Goal: Transaction & Acquisition: Purchase product/service

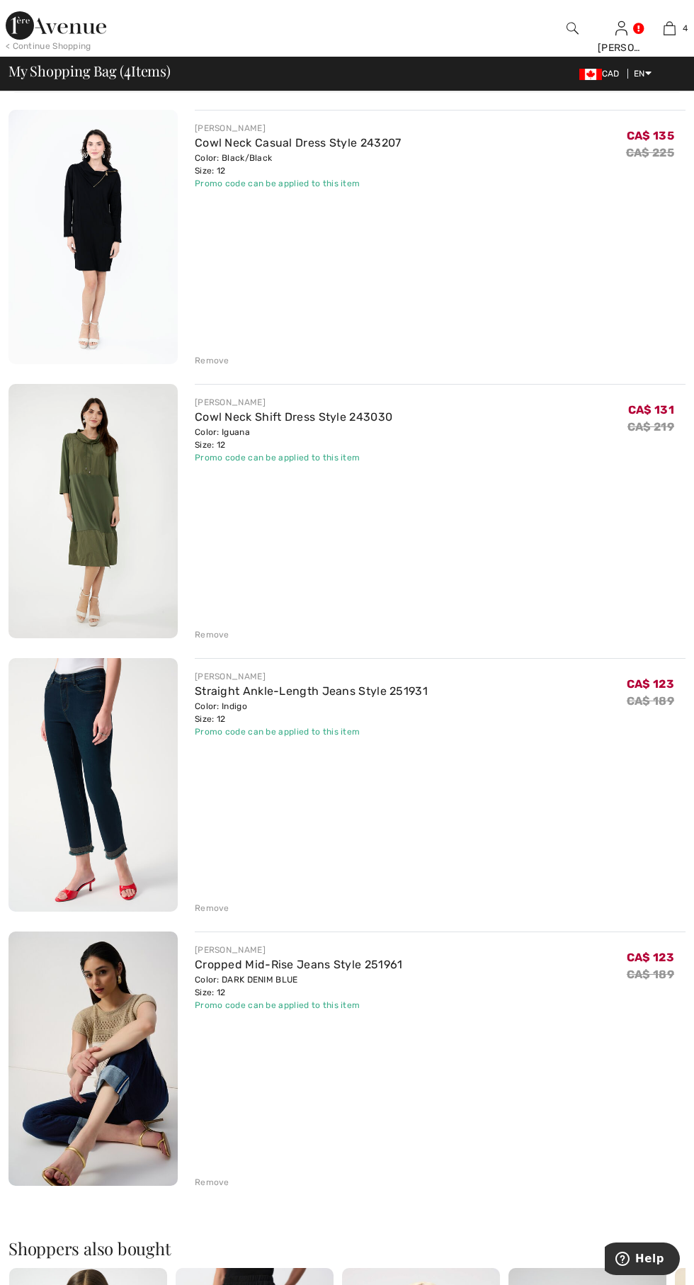
scroll to position [123, 0]
click at [112, 1050] on img at bounding box center [93, 1058] width 169 height 254
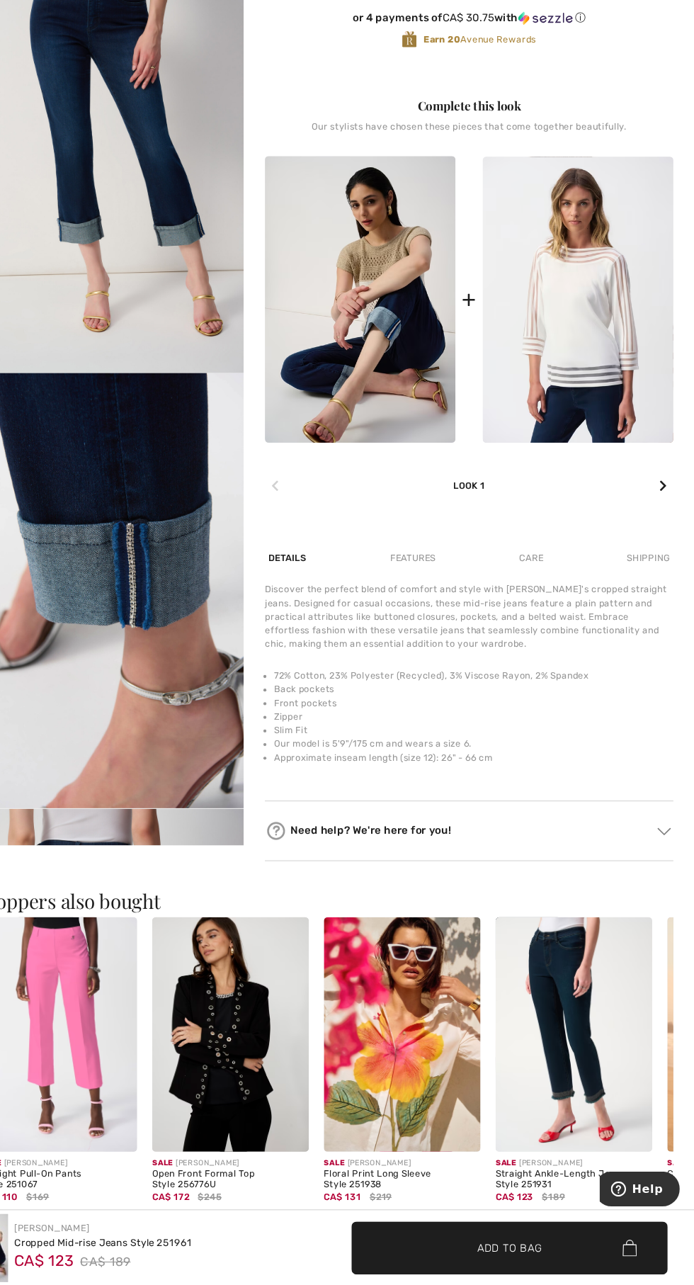
scroll to position [533, 0]
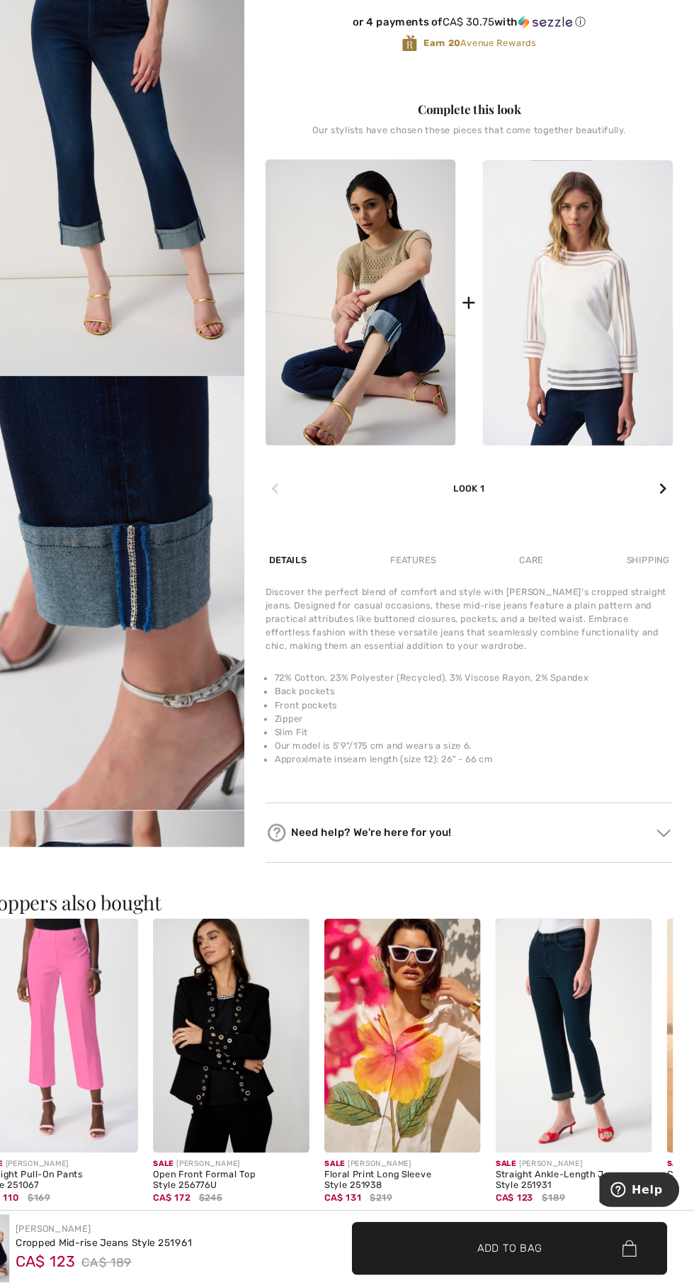
click at [610, 1071] on img at bounding box center [581, 1051] width 147 height 220
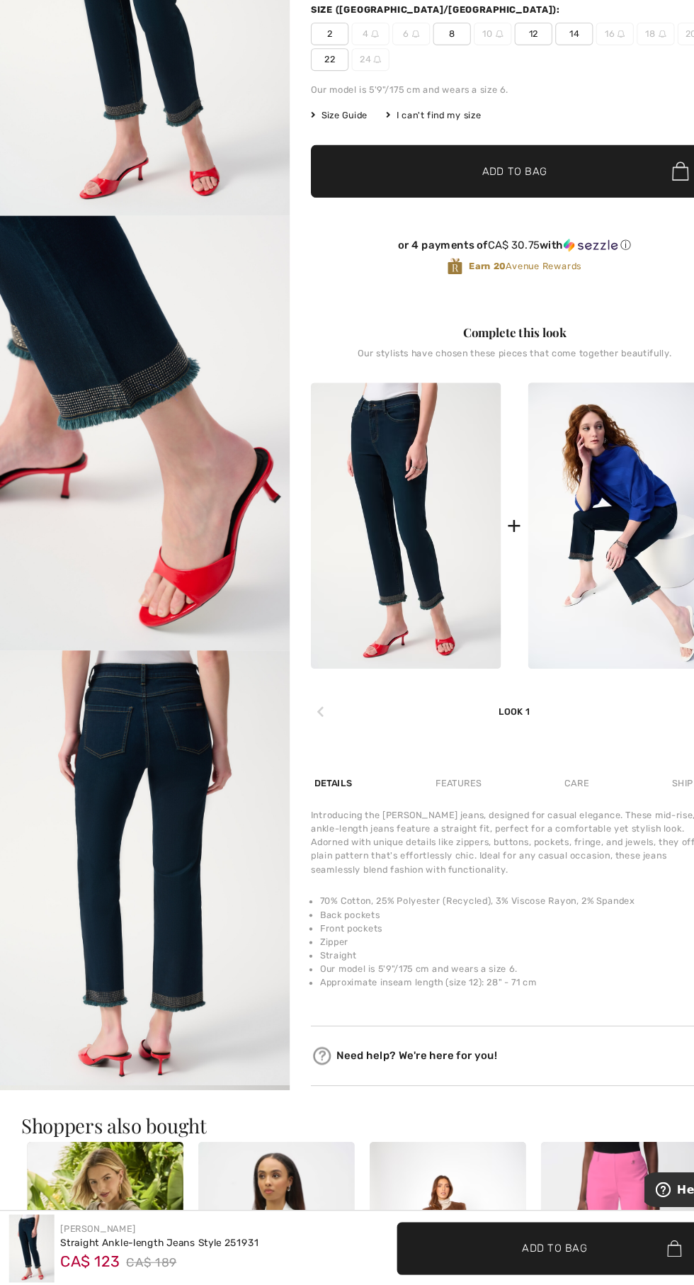
scroll to position [10, 0]
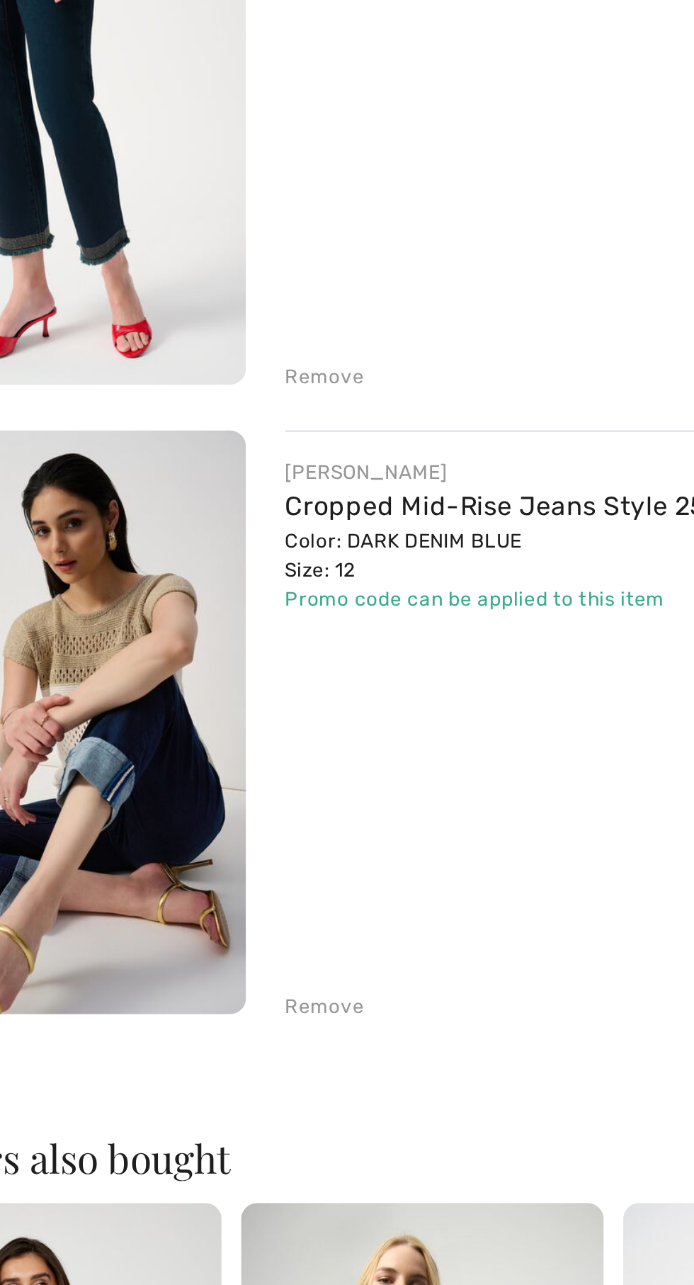
scroll to position [344, 0]
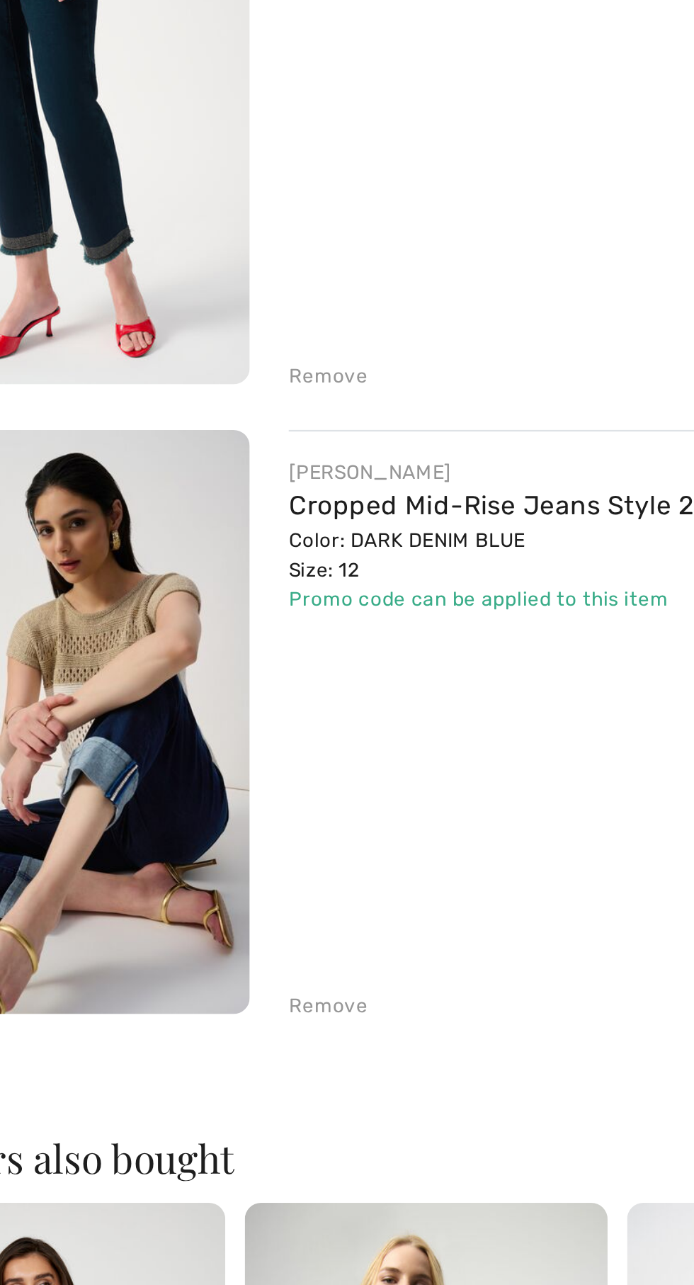
click at [146, 889] on img at bounding box center [93, 836] width 169 height 254
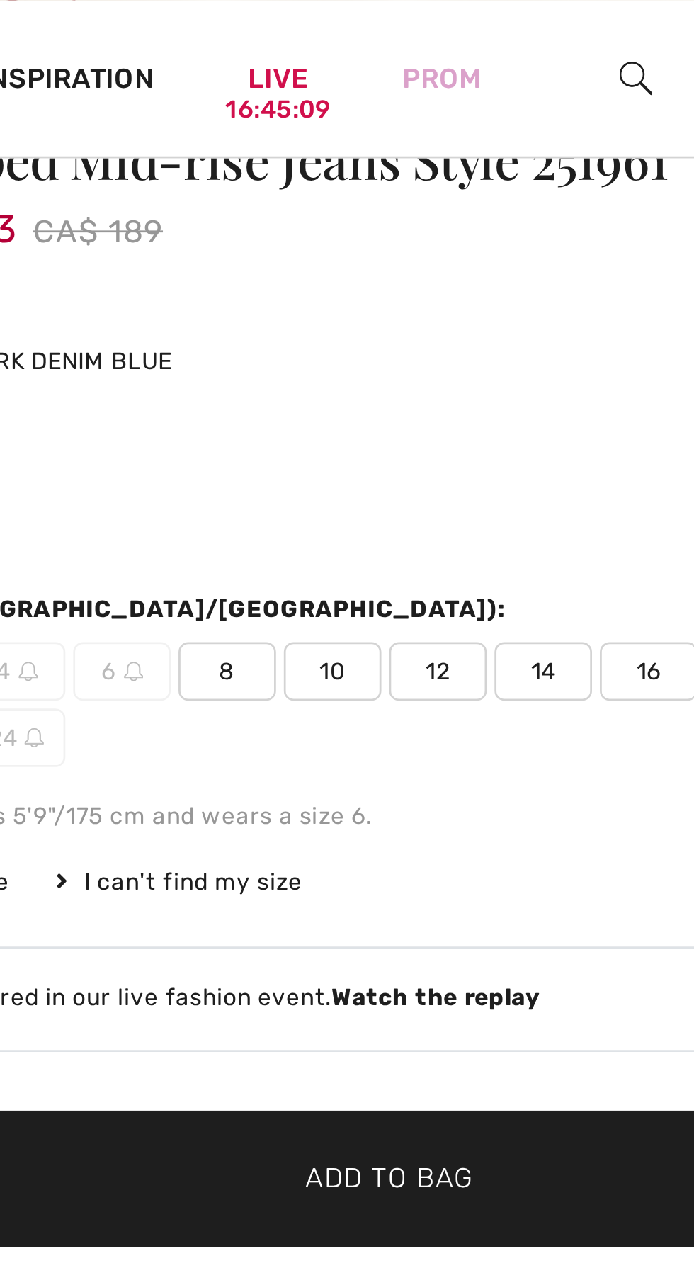
scroll to position [134, 0]
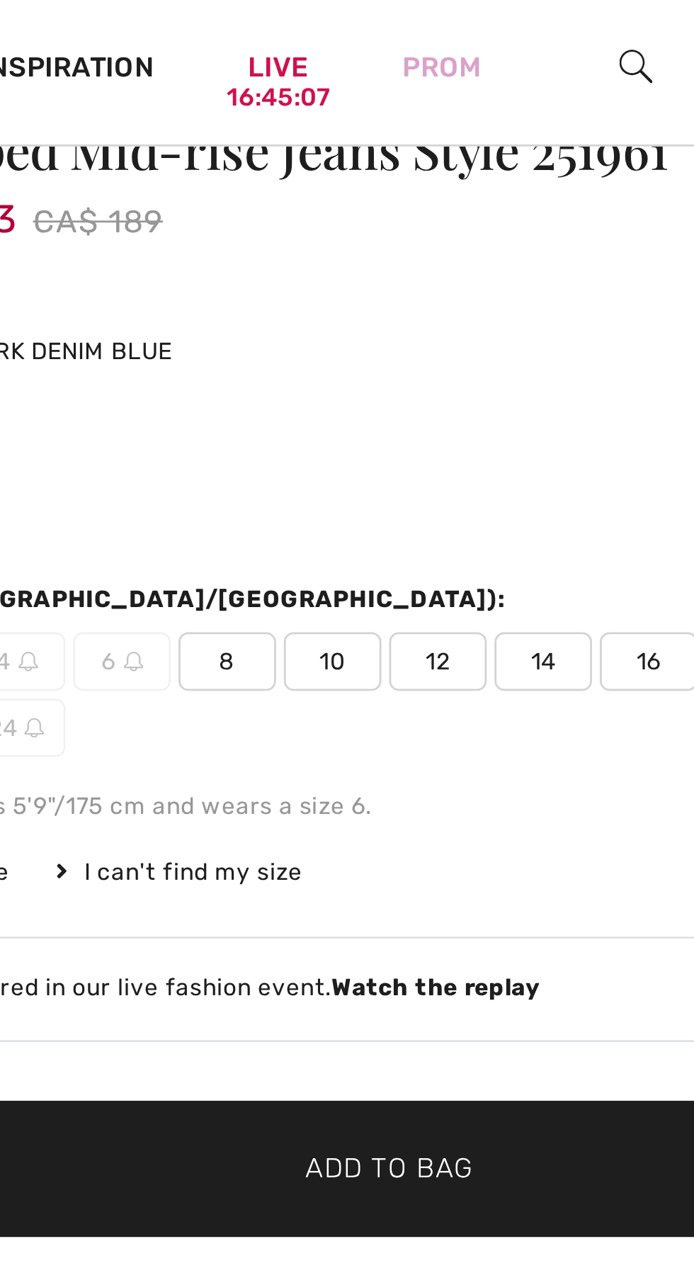
click at [512, 364] on strong "Watch the replay" at bounding box center [501, 363] width 76 height 10
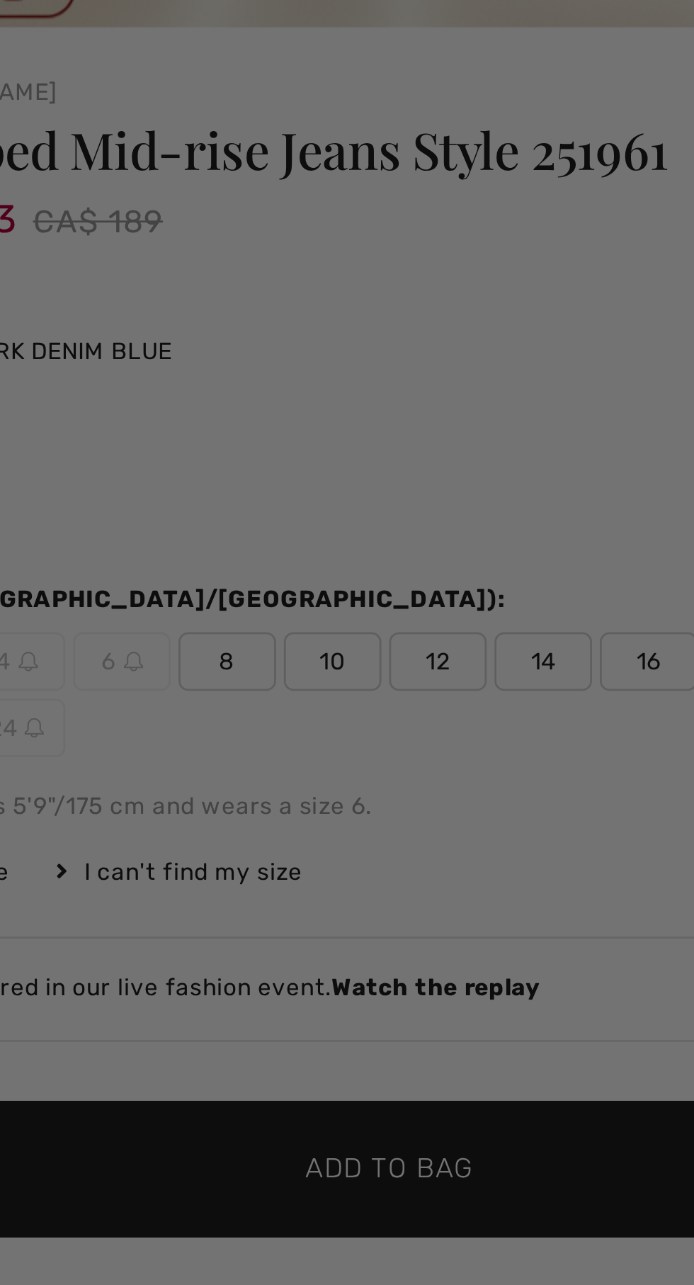
scroll to position [0, 0]
checkbox input "true"
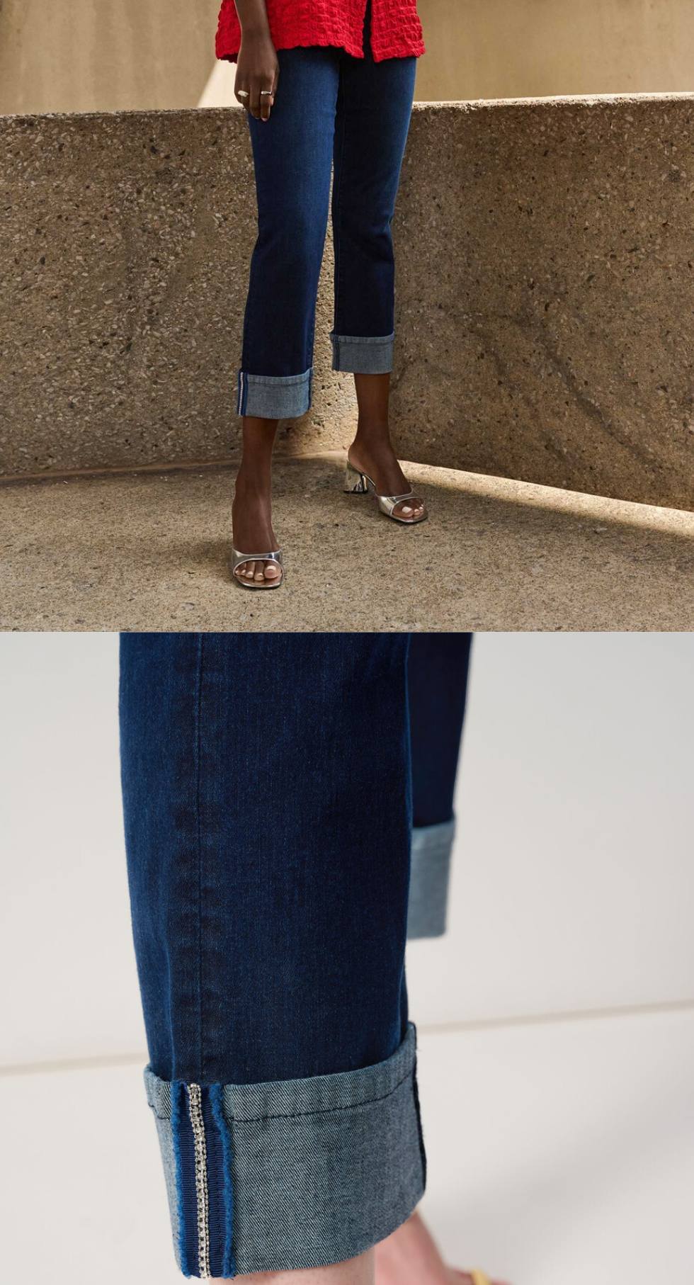
scroll to position [165, 0]
